Goal: Check status: Check status

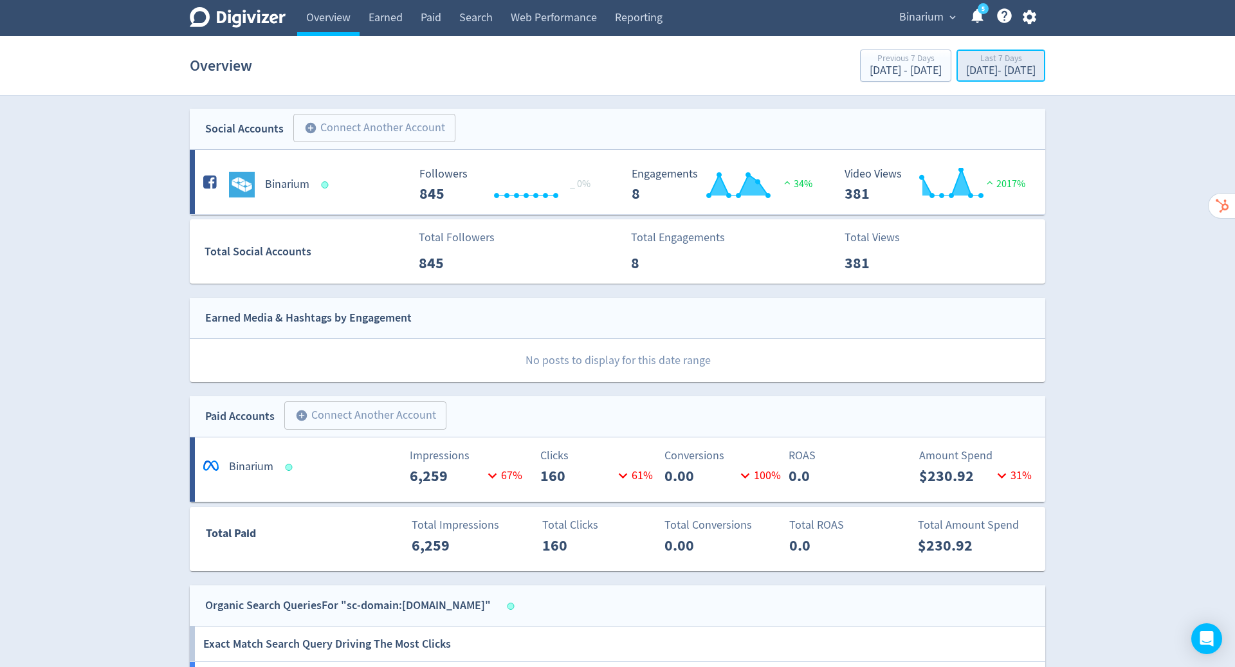
click at [966, 76] on div "[DATE] - [DATE]" at bounding box center [1000, 71] width 69 height 12
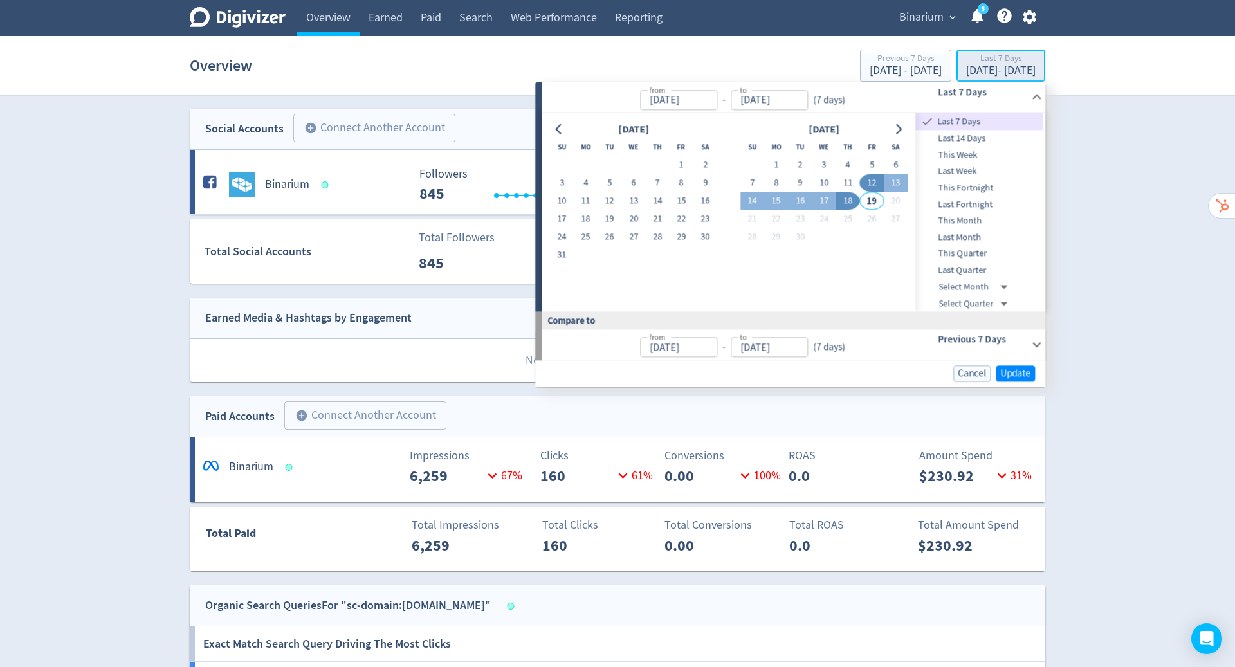
type input "[DATE]"
click at [587, 221] on button "18" at bounding box center [586, 219] width 24 height 18
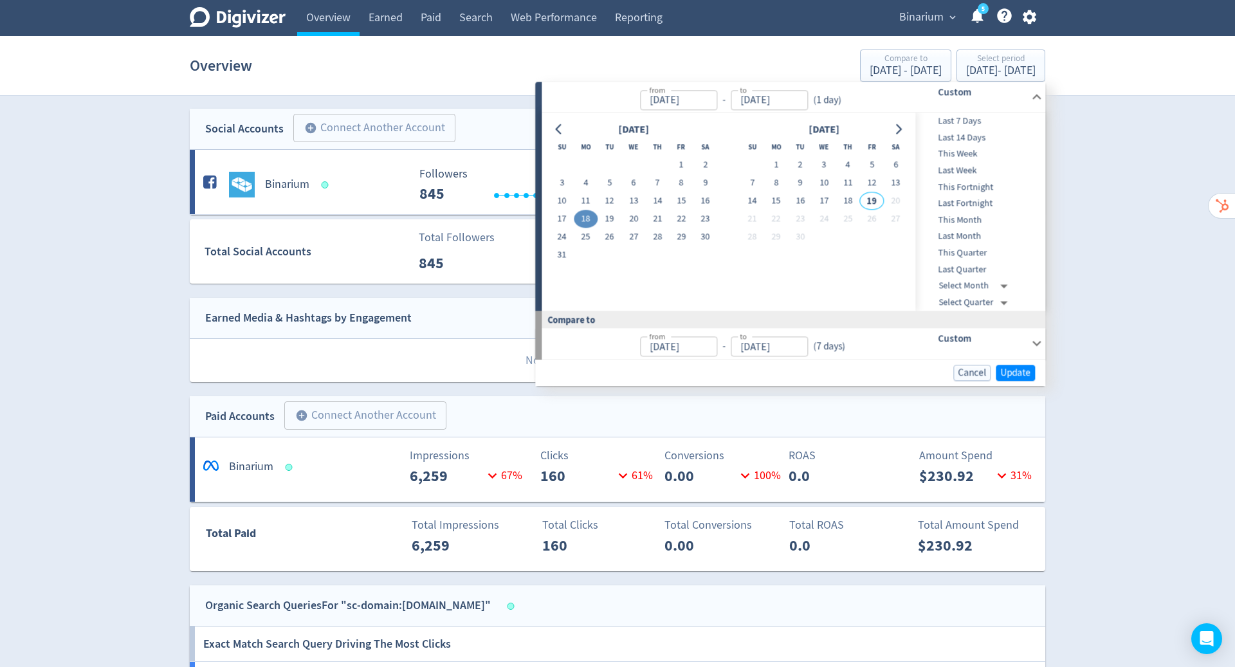
type input "[DATE]"
click at [849, 199] on button "18" at bounding box center [848, 201] width 24 height 18
type input "[DATE]"
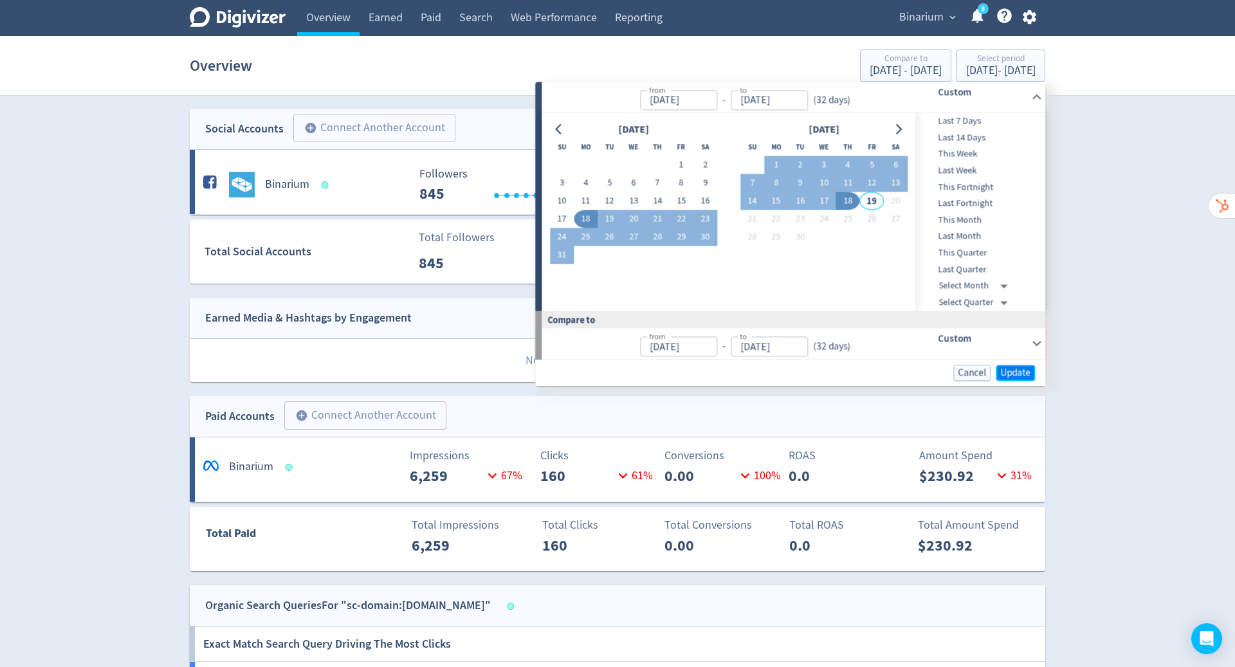
click at [1003, 375] on span "Update" at bounding box center [1015, 373] width 30 height 10
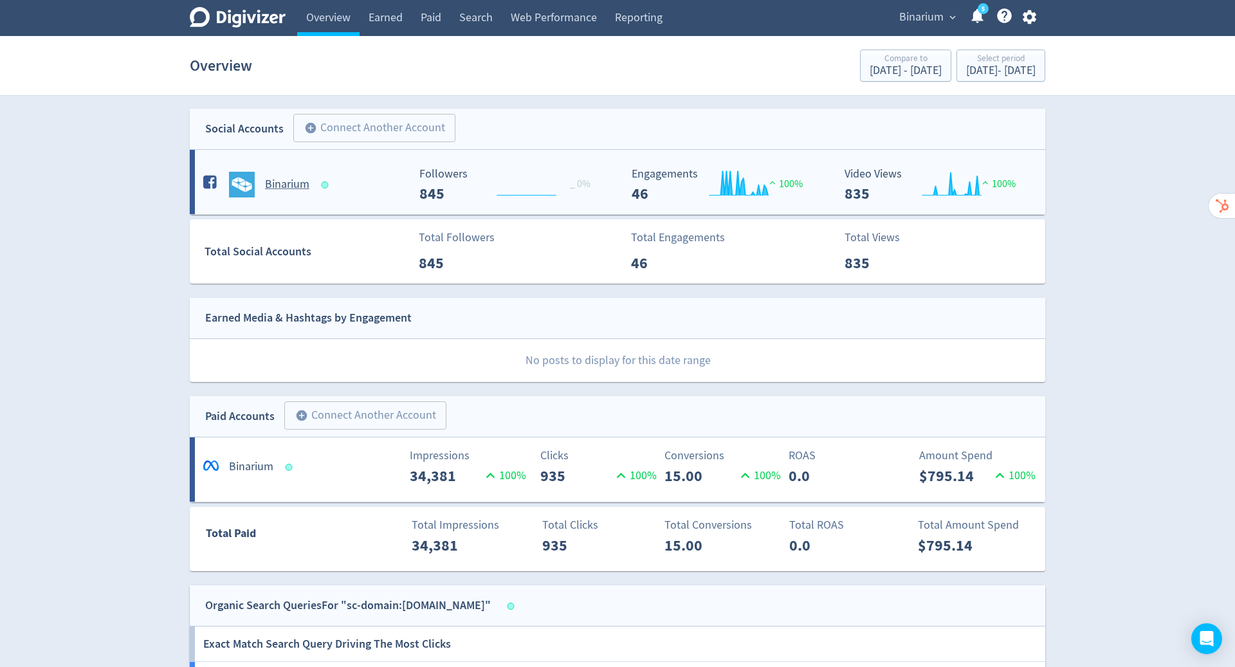
click at [298, 189] on h5 "Binarium" at bounding box center [287, 184] width 44 height 15
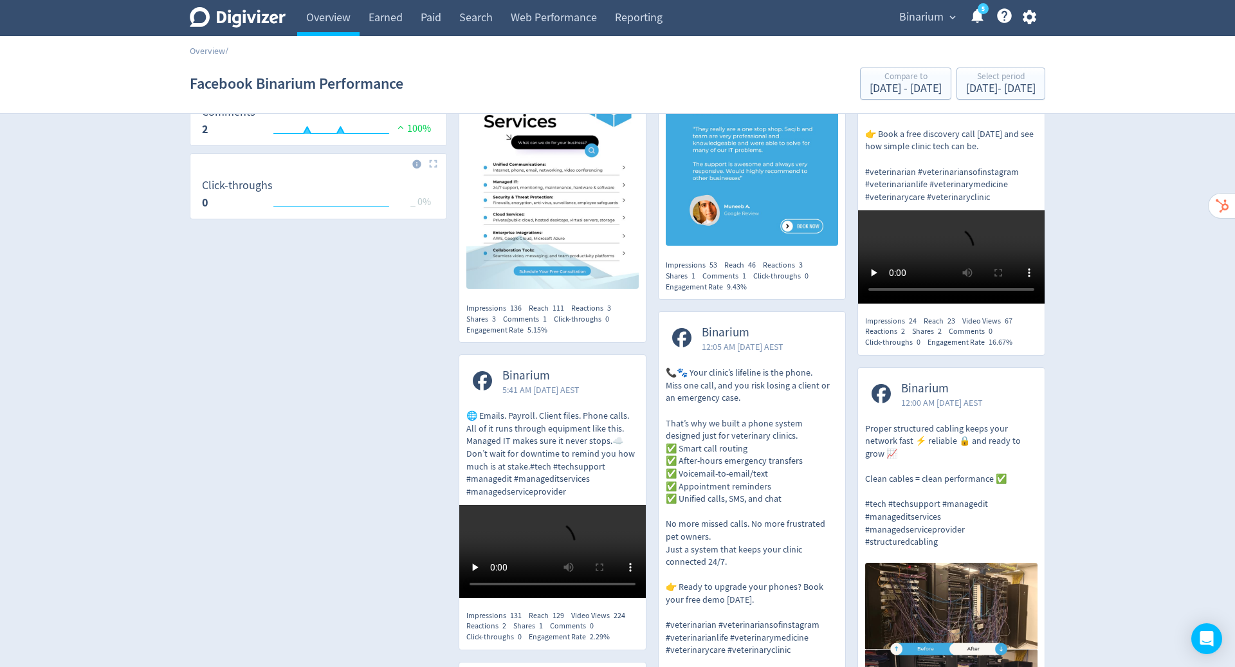
scroll to position [670, 0]
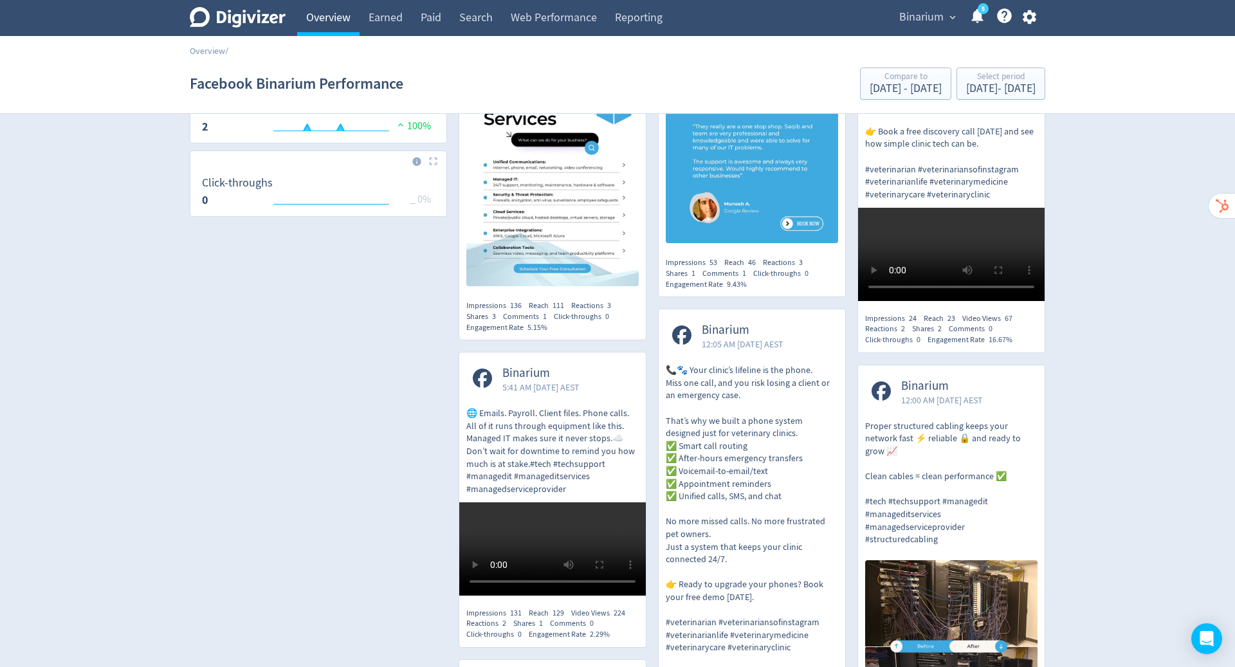
click at [331, 26] on link "Overview" at bounding box center [328, 18] width 62 height 36
